Goal: Task Accomplishment & Management: Use online tool/utility

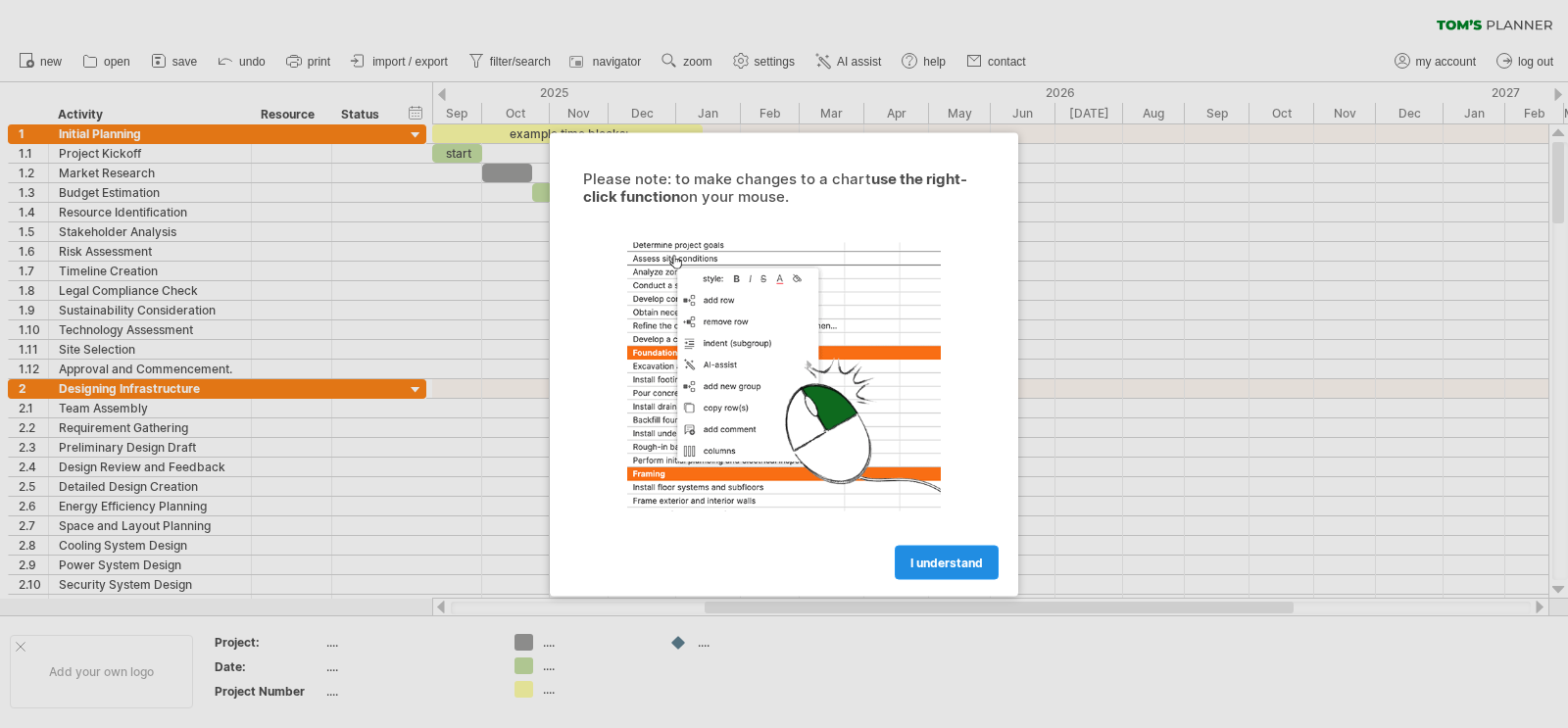
click at [948, 558] on span "I understand" at bounding box center [947, 562] width 72 height 15
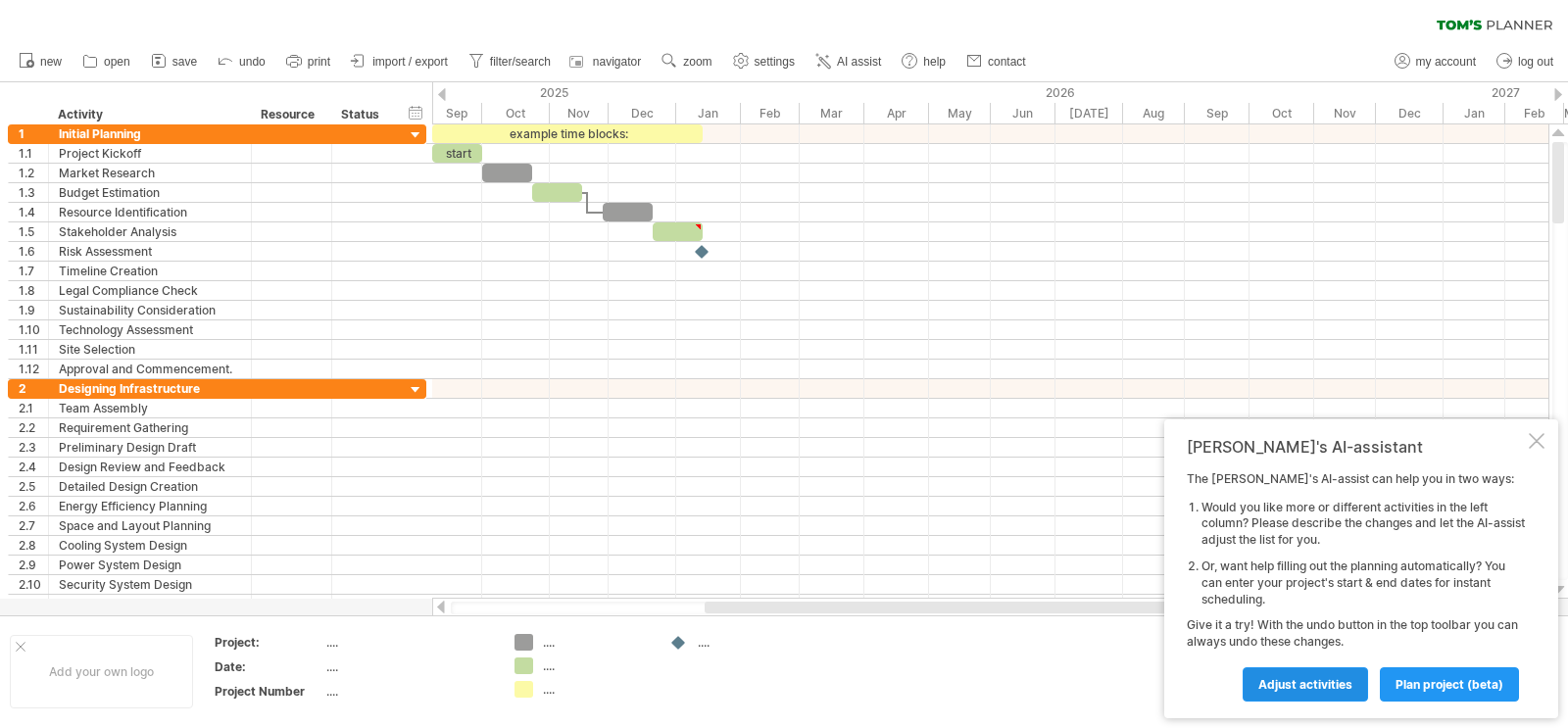
click at [1290, 685] on span "Adjust activities" at bounding box center [1305, 683] width 94 height 15
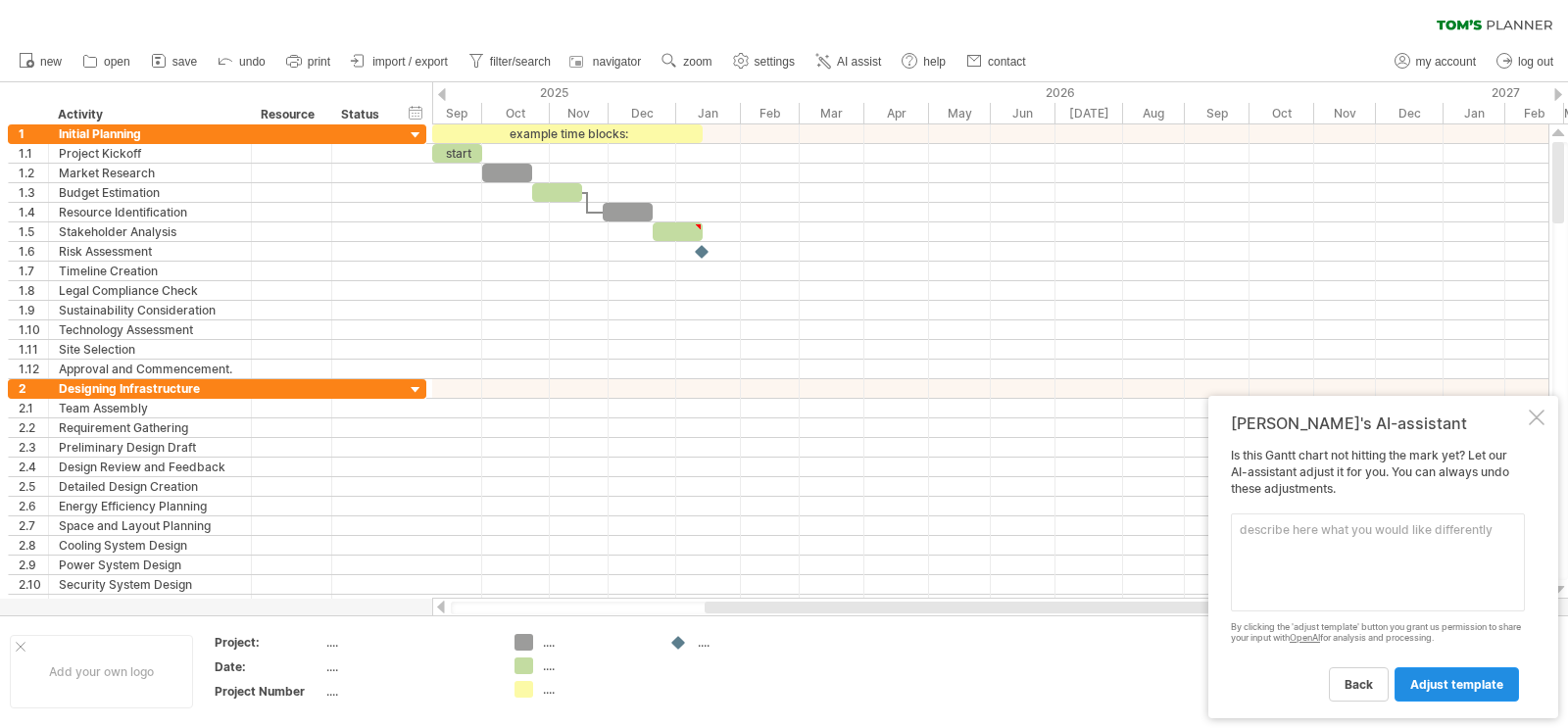
click at [1440, 692] on link "adjust template" at bounding box center [1457, 683] width 125 height 35
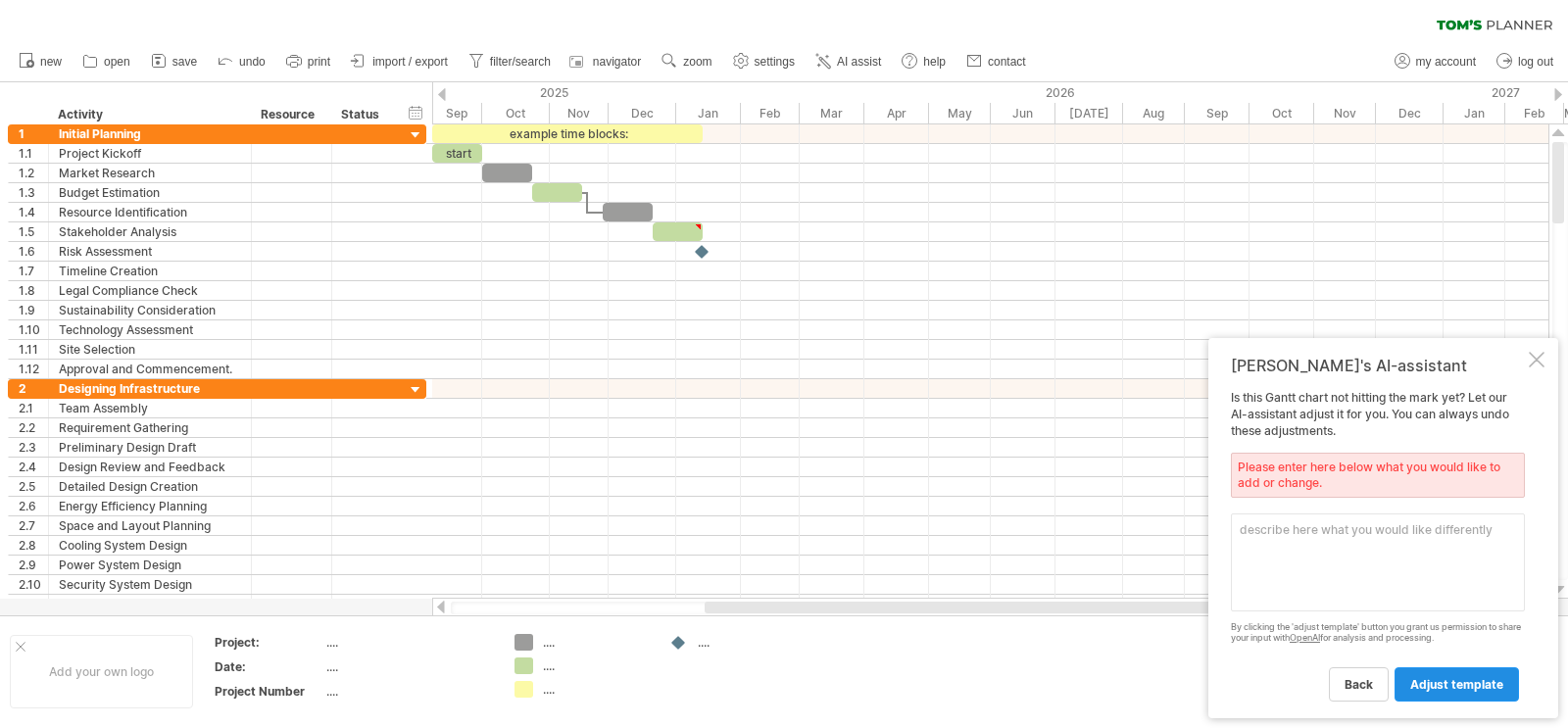
click at [1463, 682] on span "adjust template" at bounding box center [1457, 683] width 93 height 15
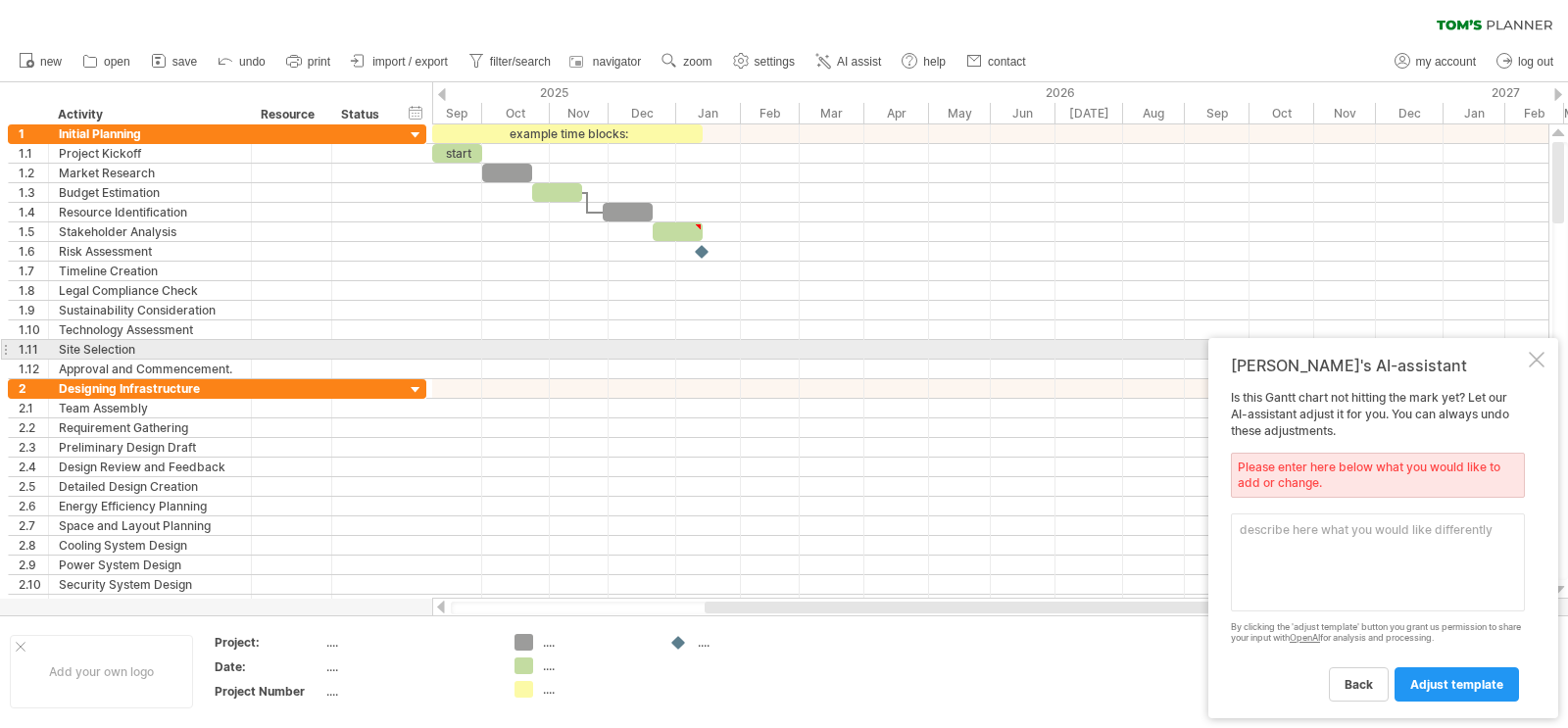
click at [1545, 355] on div "[PERSON_NAME]'s AI-assistant Is this [PERSON_NAME] chart not hitting the mark y…" at bounding box center [1383, 528] width 350 height 380
click at [1543, 359] on div at bounding box center [1537, 360] width 16 height 16
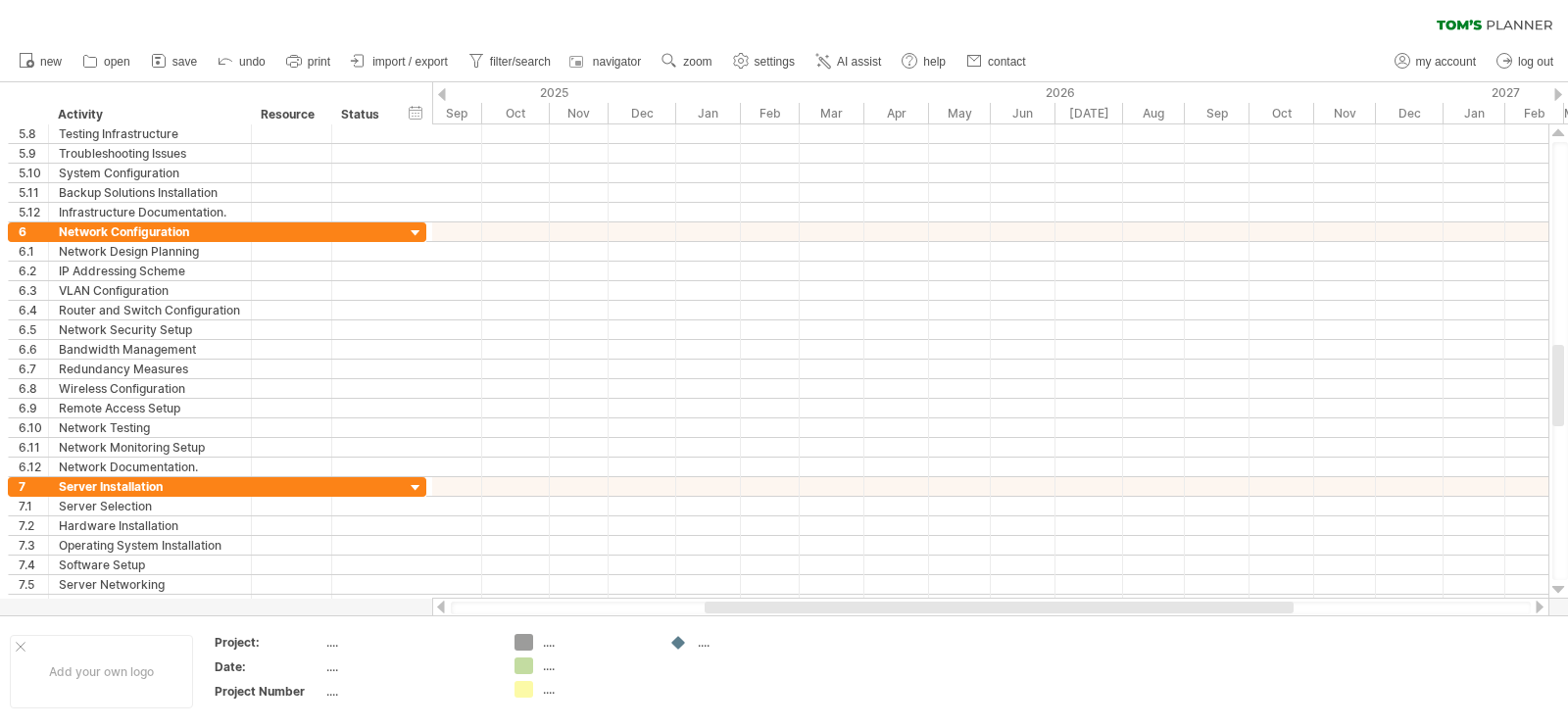
click at [1426, 603] on div at bounding box center [991, 607] width 1080 height 13
click at [1428, 604] on div at bounding box center [991, 607] width 1080 height 13
drag, startPoint x: 1276, startPoint y: 604, endPoint x: 1545, endPoint y: 626, distance: 269.9
click at [1545, 626] on div "Trying to reach [DOMAIN_NAME] Connected again... 0% clear filter new 1" at bounding box center [784, 364] width 1568 height 728
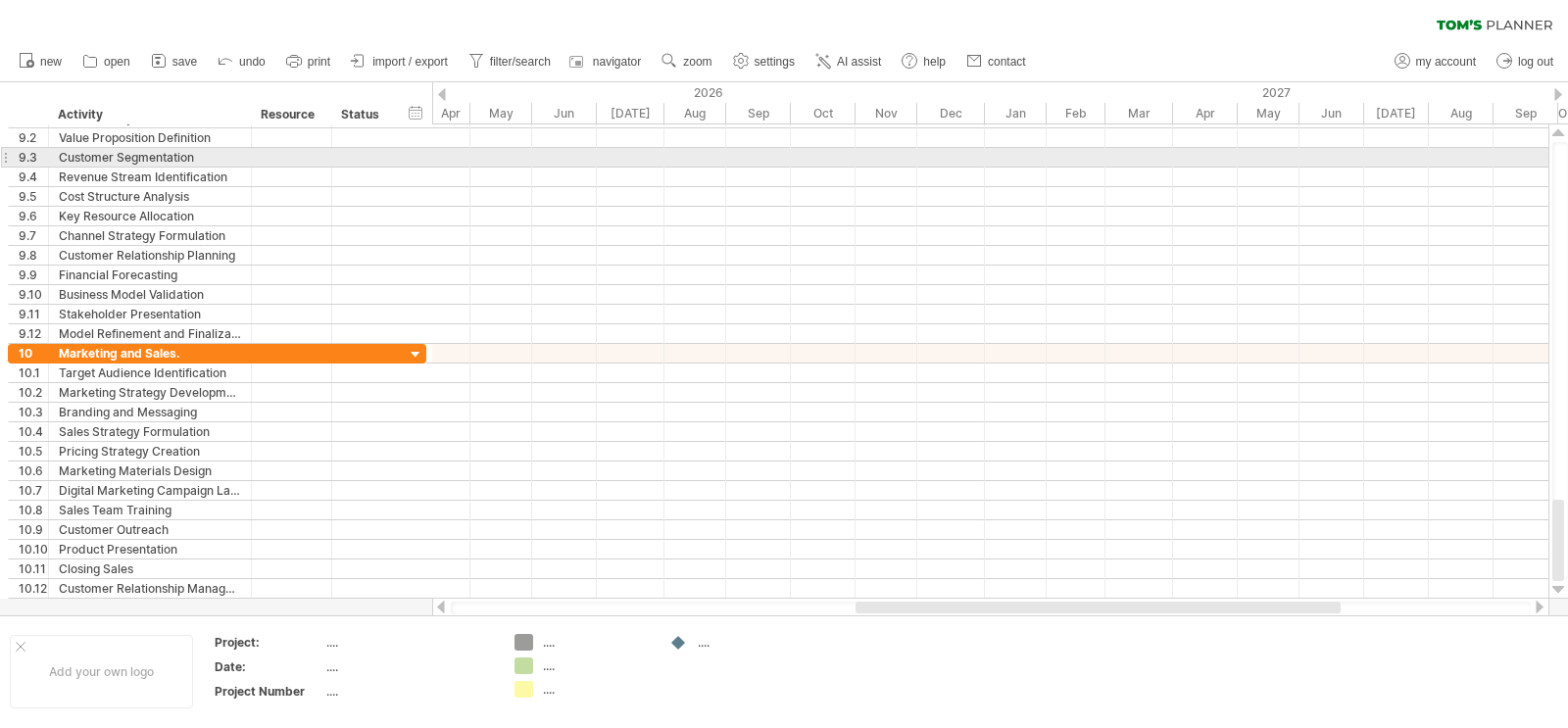
click at [1567, 149] on div at bounding box center [1560, 361] width 16 height 438
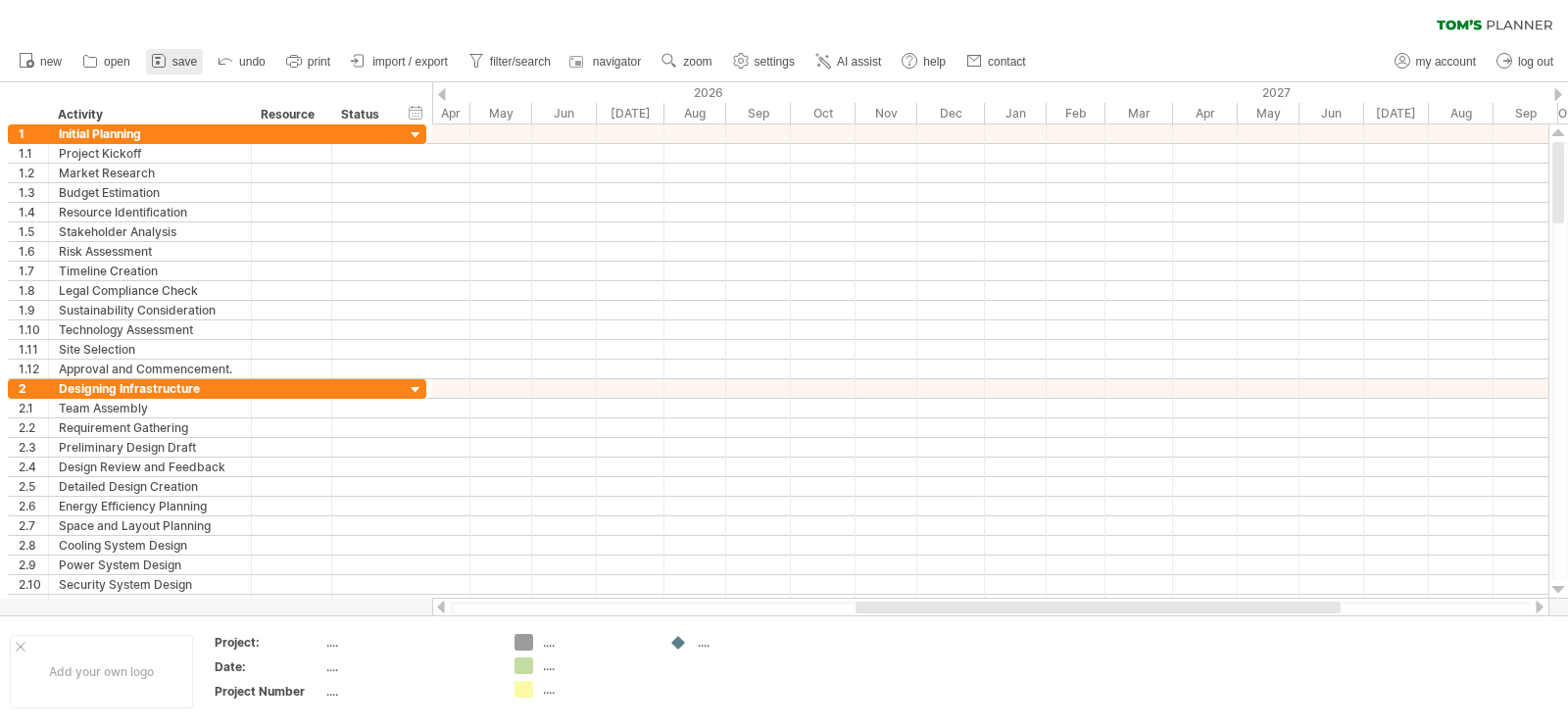
click at [172, 55] on span "save" at bounding box center [184, 61] width 25 height 14
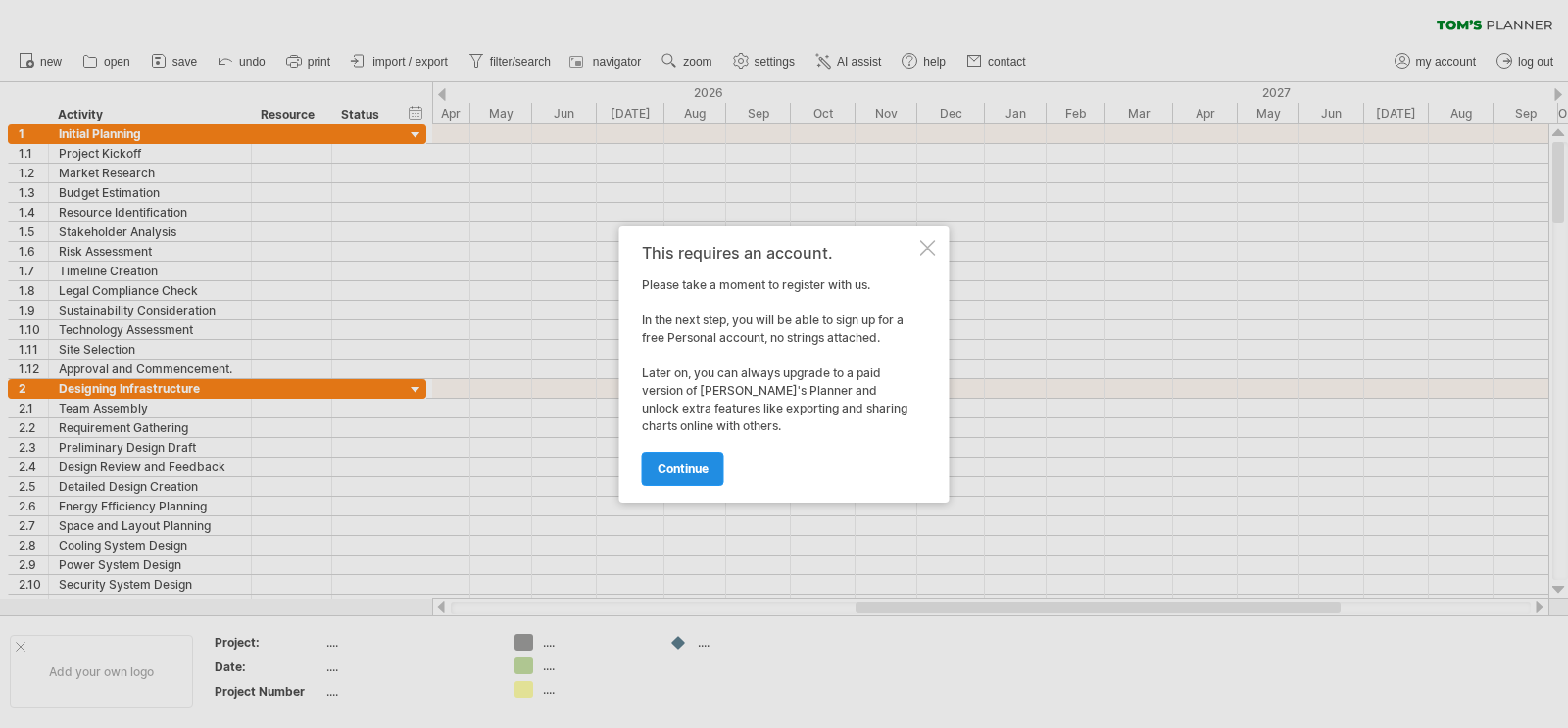
click at [704, 472] on span "continue" at bounding box center [683, 468] width 51 height 15
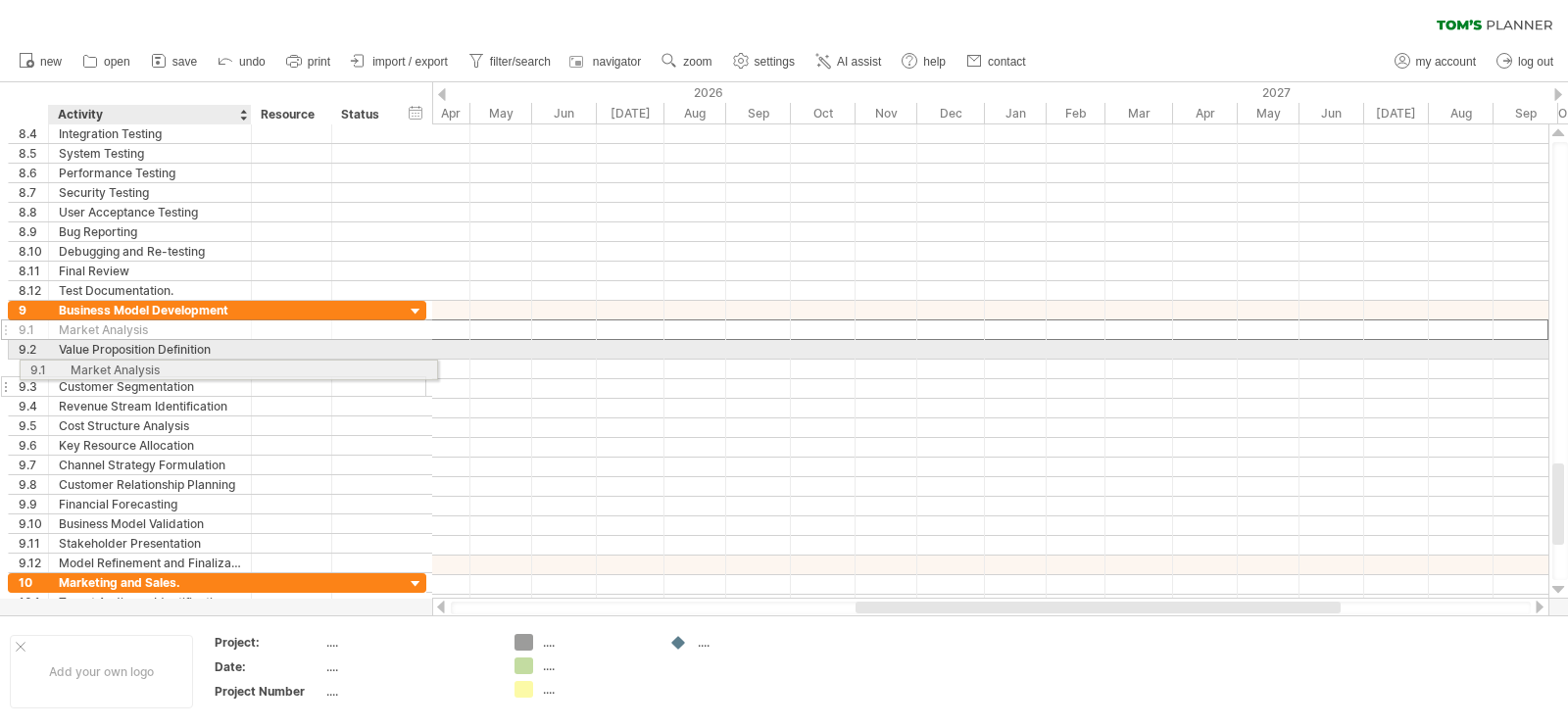
drag, startPoint x: 77, startPoint y: 329, endPoint x: 85, endPoint y: 366, distance: 37.9
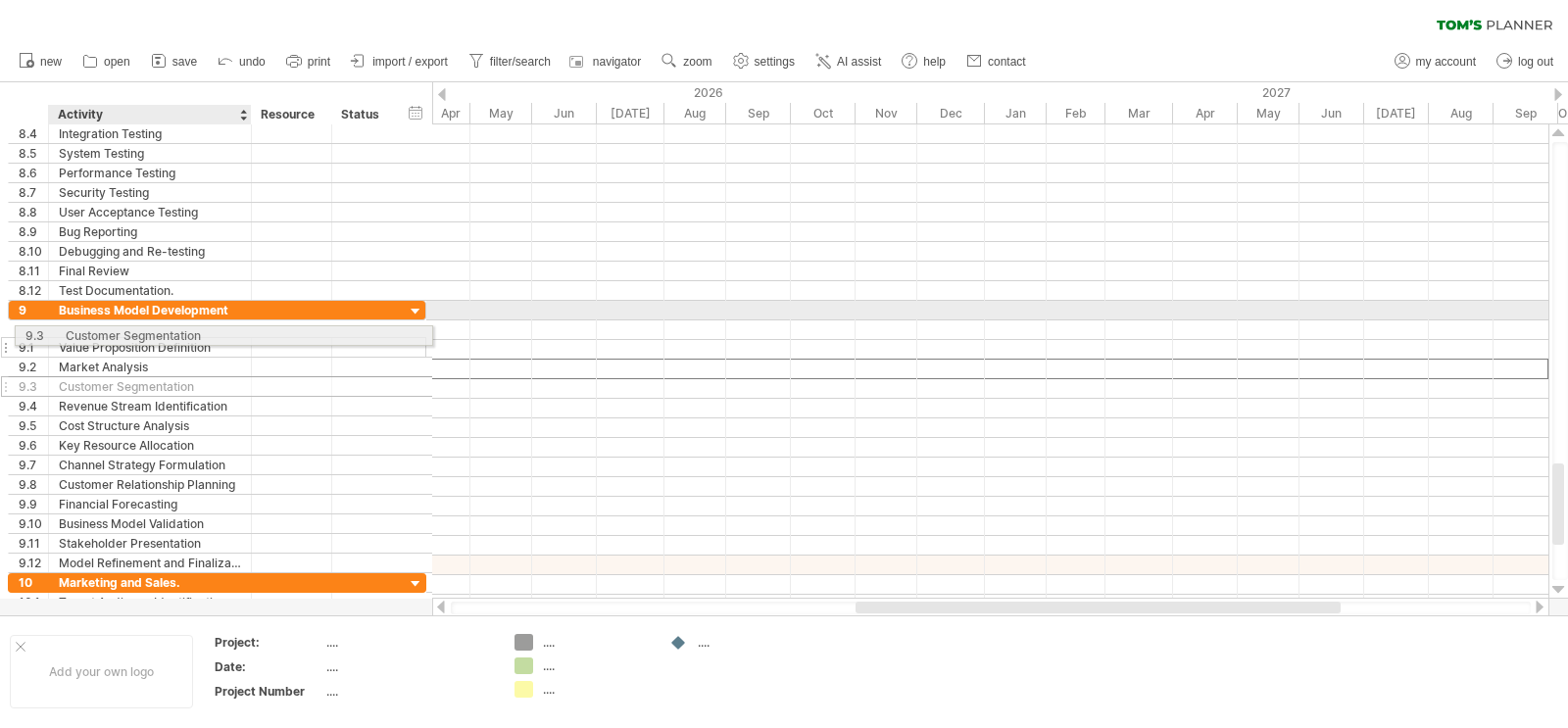
drag, startPoint x: 85, startPoint y: 366, endPoint x: 86, endPoint y: 332, distance: 34.0
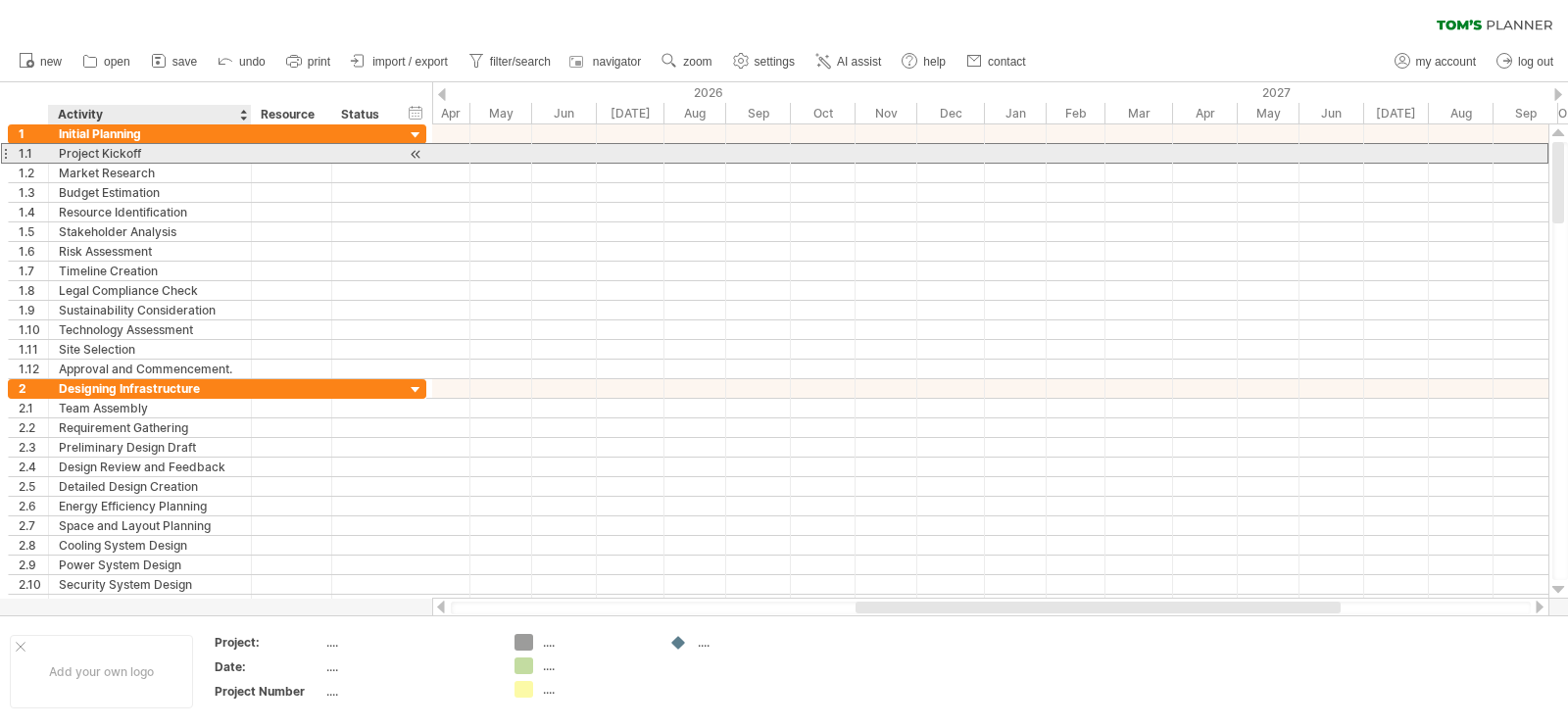
click at [68, 146] on div "Project Kickoff" at bounding box center [150, 153] width 182 height 19
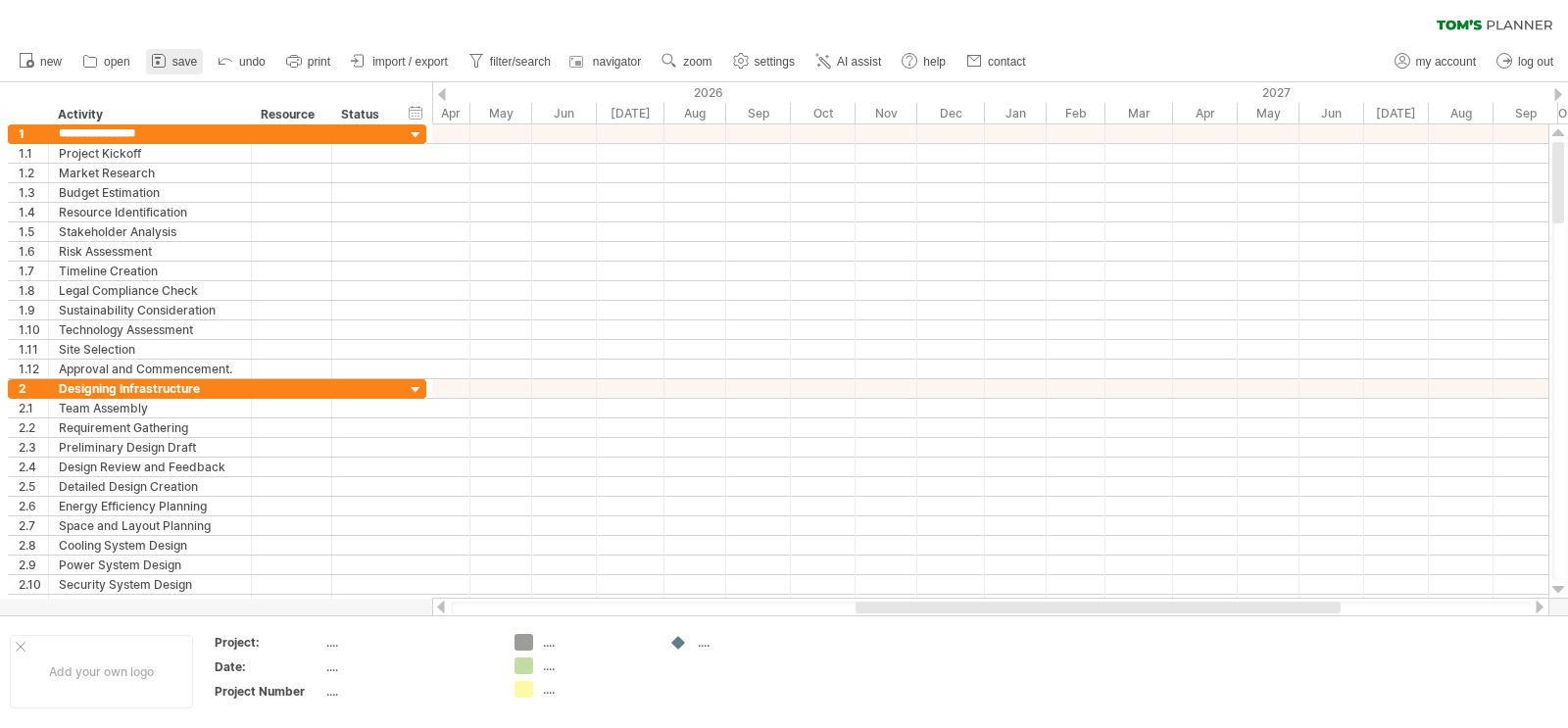
click at [175, 61] on span "save" at bounding box center [184, 61] width 25 height 14
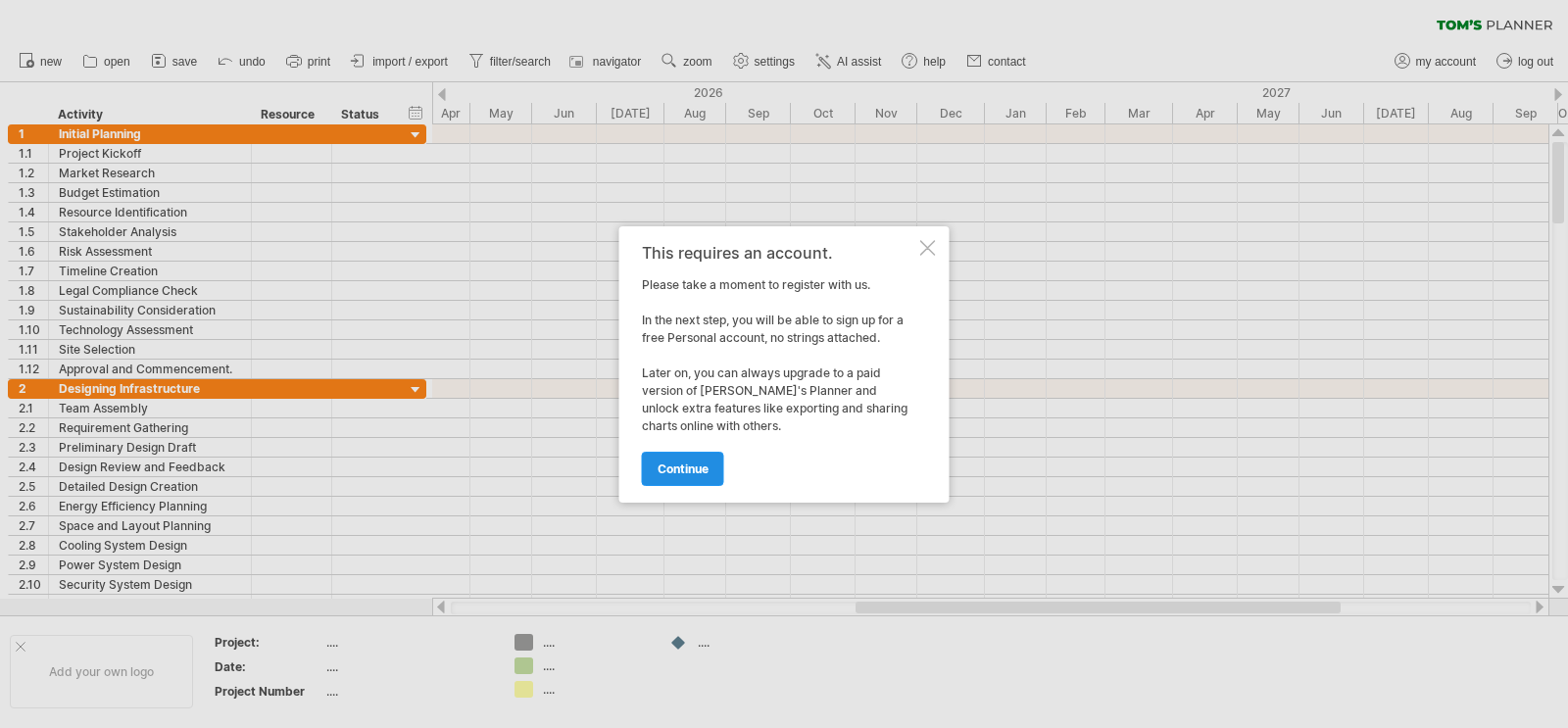
click at [725, 472] on link "continue" at bounding box center [683, 468] width 82 height 35
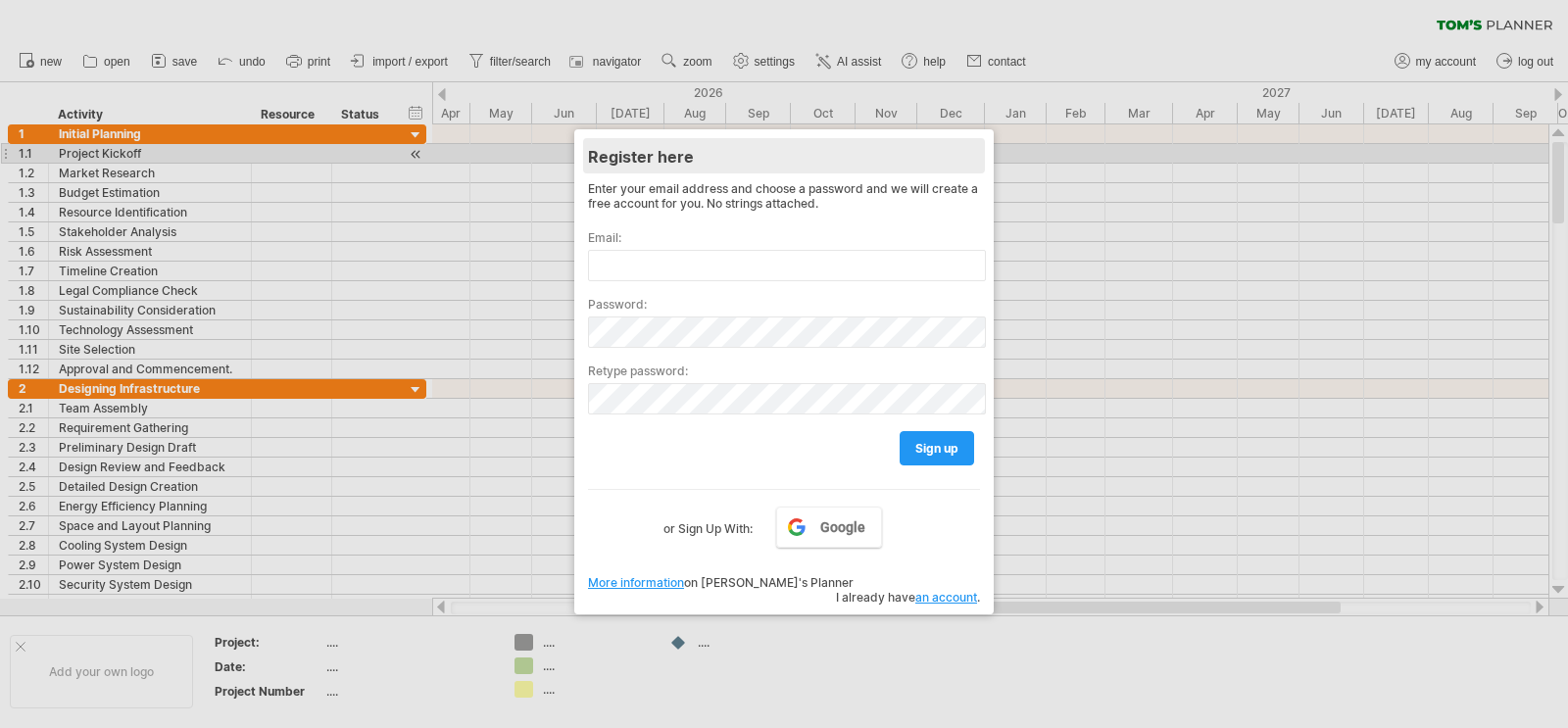
click at [896, 150] on div "Register here" at bounding box center [784, 156] width 392 height 36
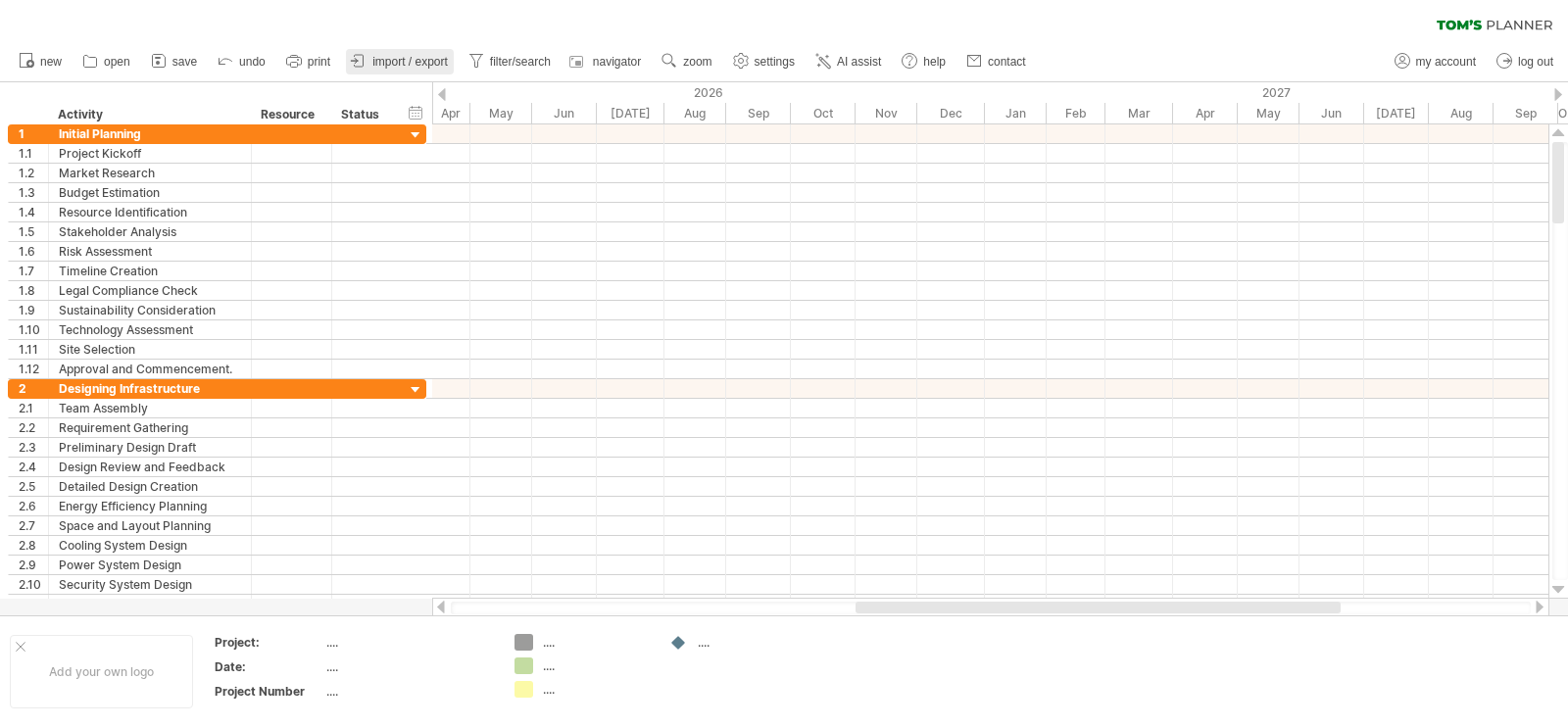
click at [405, 54] on span "import / export" at bounding box center [410, 61] width 75 height 14
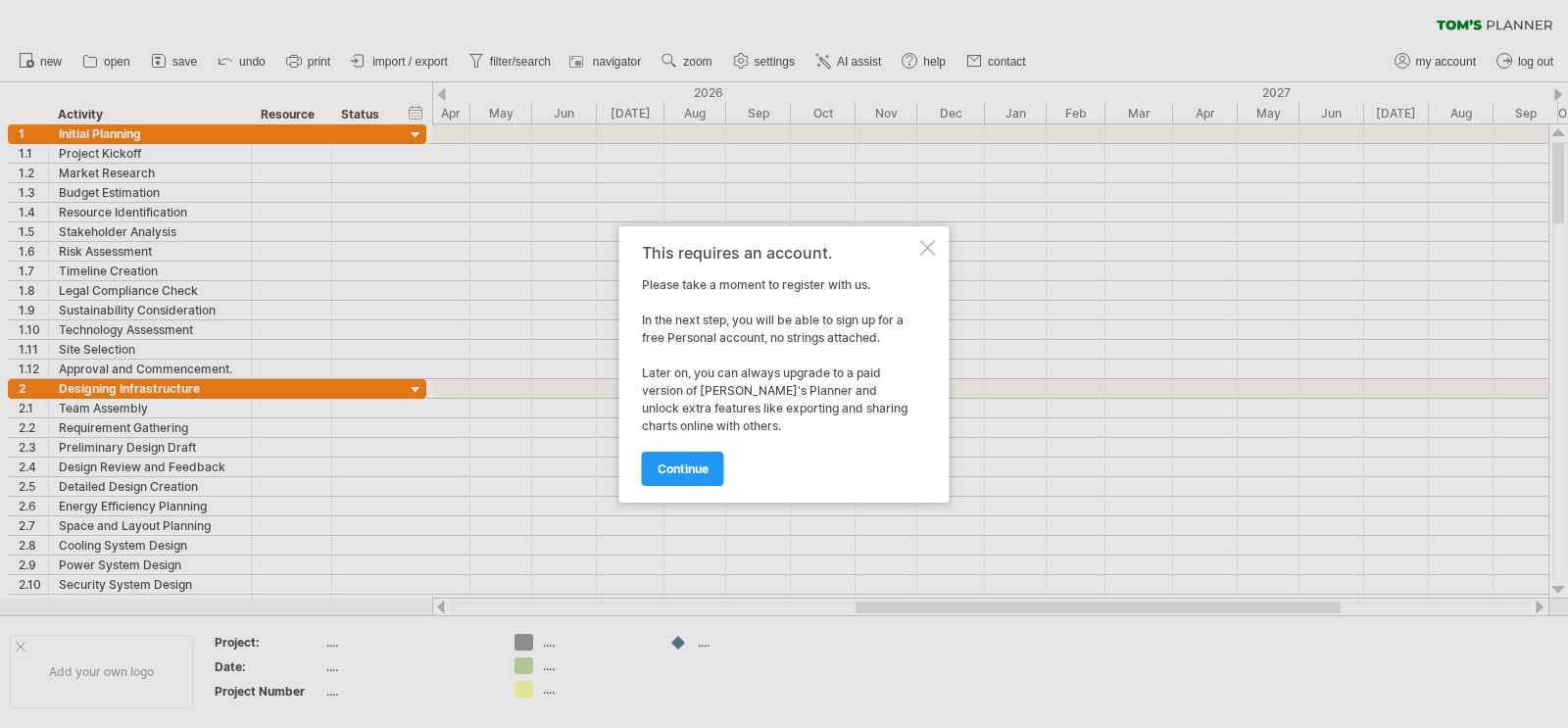
click at [921, 241] on div at bounding box center [929, 248] width 16 height 16
